Goal: Task Accomplishment & Management: Manage account settings

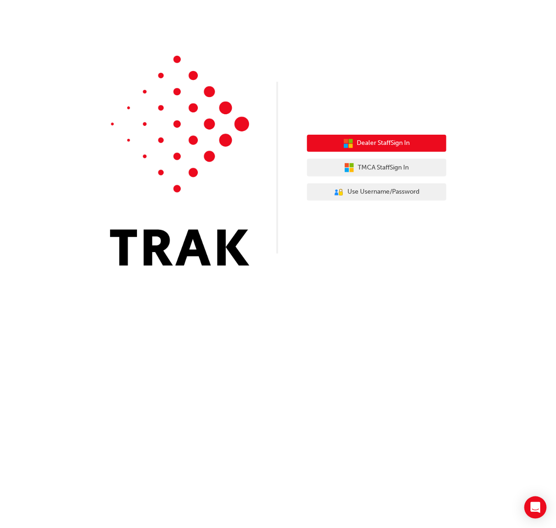
click at [372, 140] on span "Dealer Staff Sign In" at bounding box center [383, 143] width 53 height 11
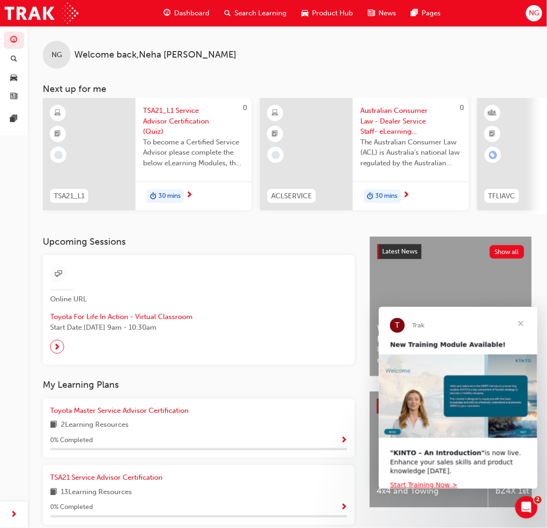
click at [433, 67] on div "NG Welcome back , Neha Grover" at bounding box center [287, 47] width 519 height 43
click at [532, 12] on span "NG" at bounding box center [534, 13] width 10 height 11
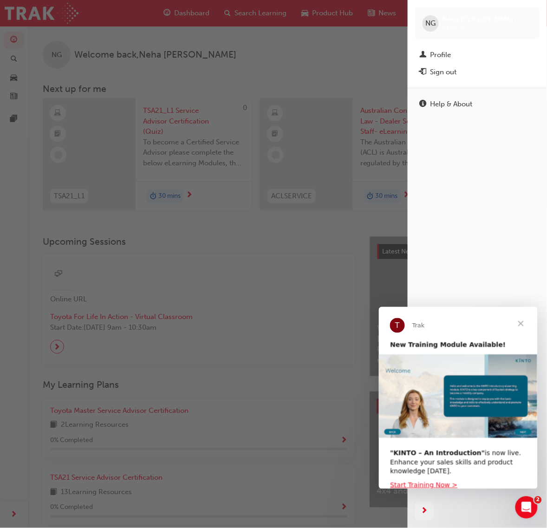
drag, startPoint x: 462, startPoint y: 72, endPoint x: 547, endPoint y: 77, distance: 84.6
click at [463, 72] on div "Sign out" at bounding box center [477, 72] width 115 height 12
